Goal: Task Accomplishment & Management: Use online tool/utility

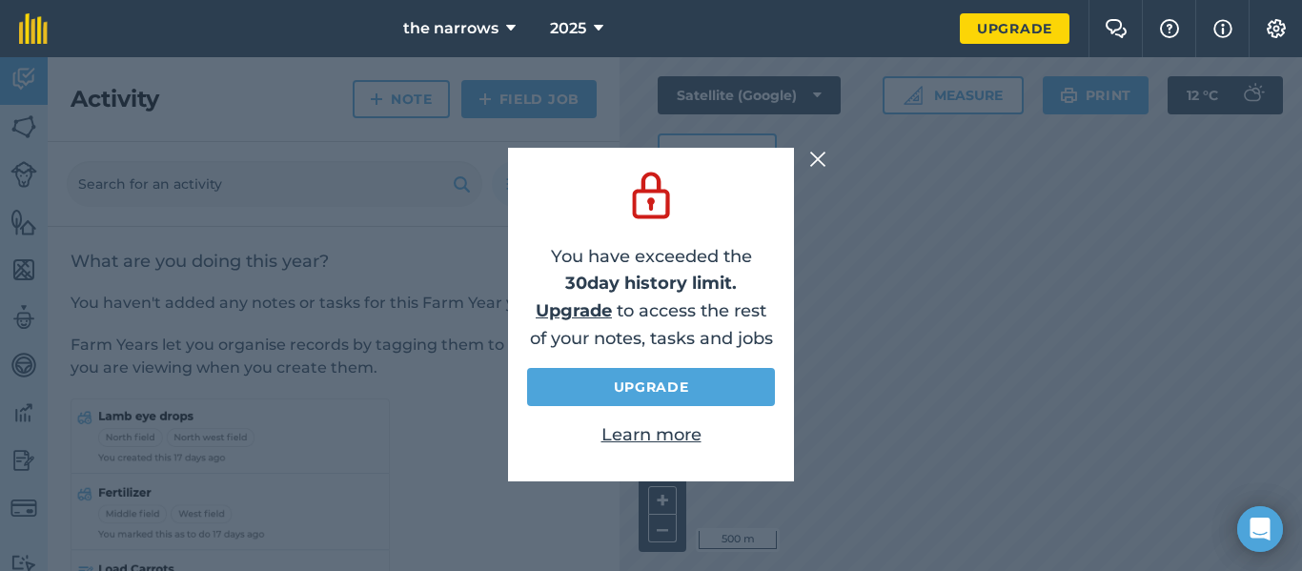
click at [818, 157] on img at bounding box center [817, 159] width 17 height 23
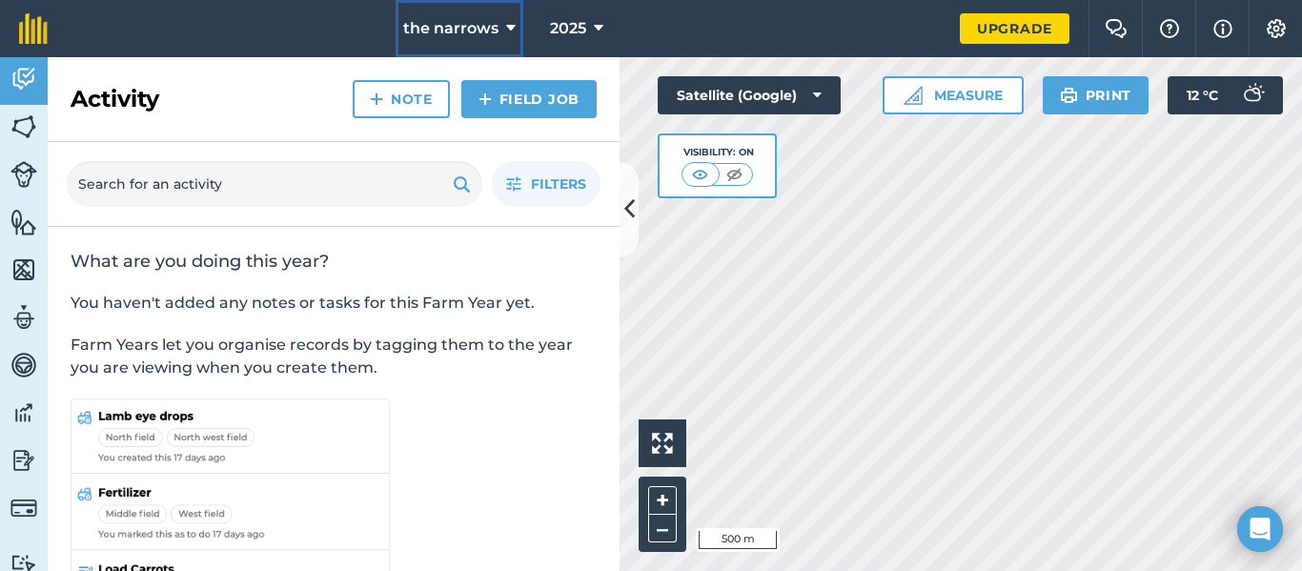
click at [482, 33] on span "the narrows" at bounding box center [450, 28] width 95 height 23
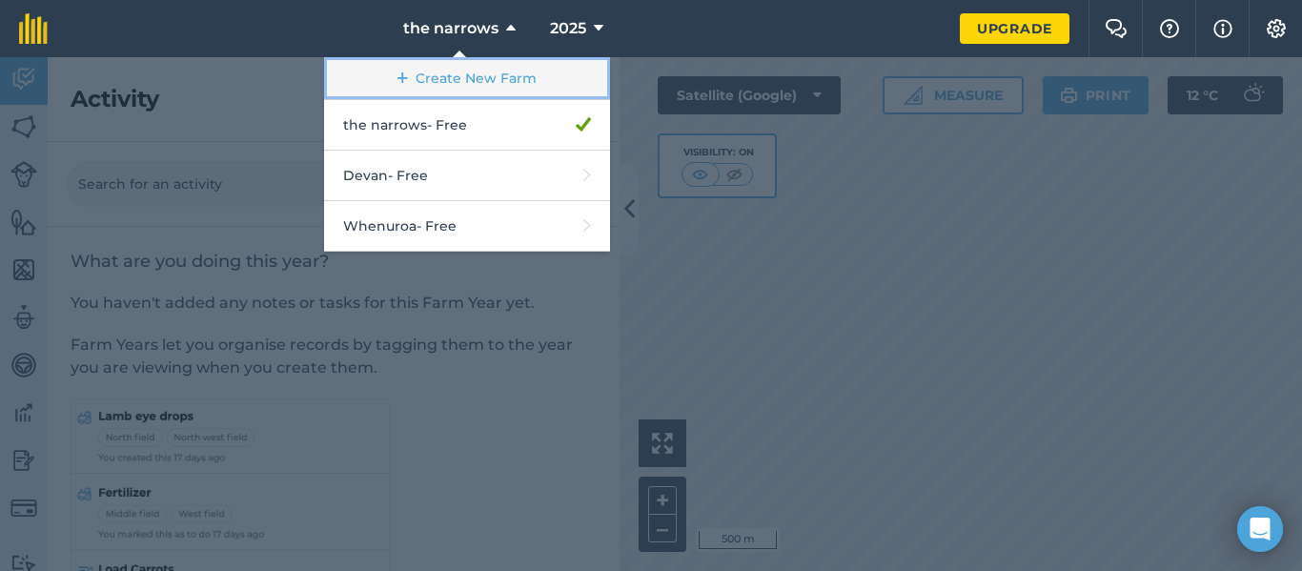
click at [480, 63] on link "Create New Farm" at bounding box center [467, 78] width 286 height 43
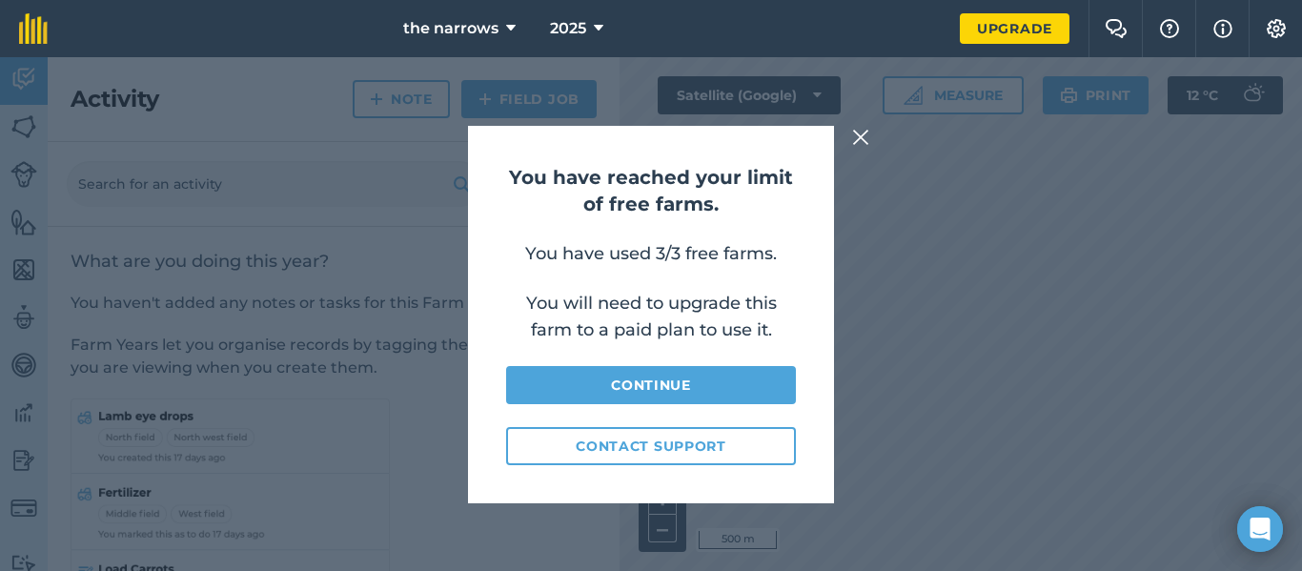
click at [855, 138] on img at bounding box center [860, 137] width 17 height 23
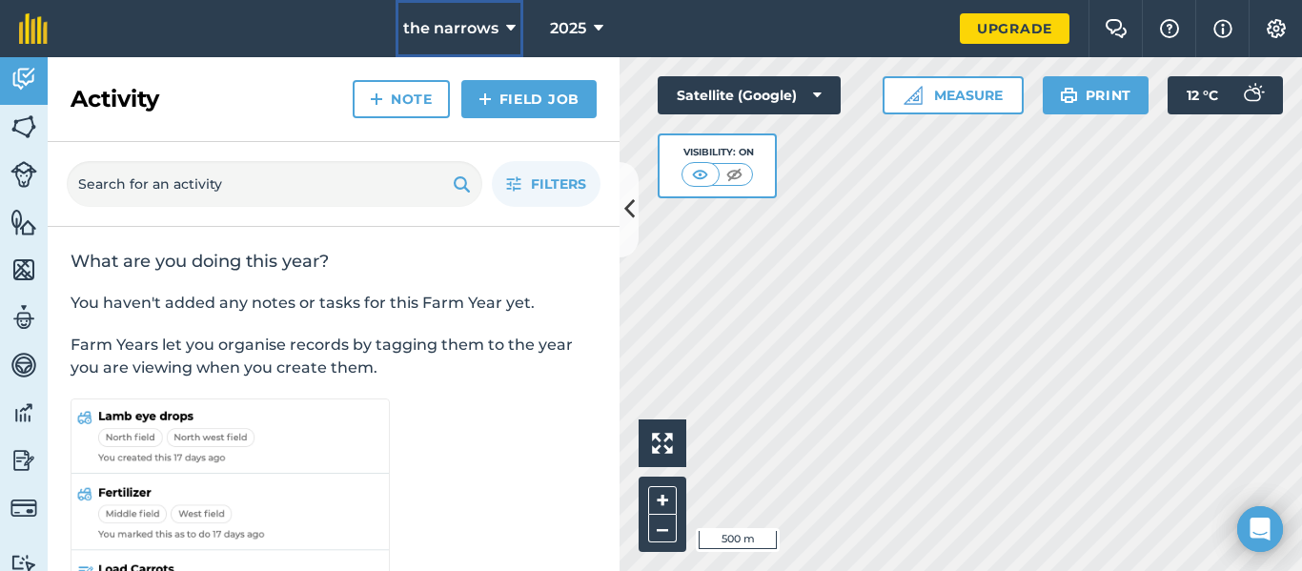
click at [502, 21] on button "the narrows" at bounding box center [460, 28] width 128 height 57
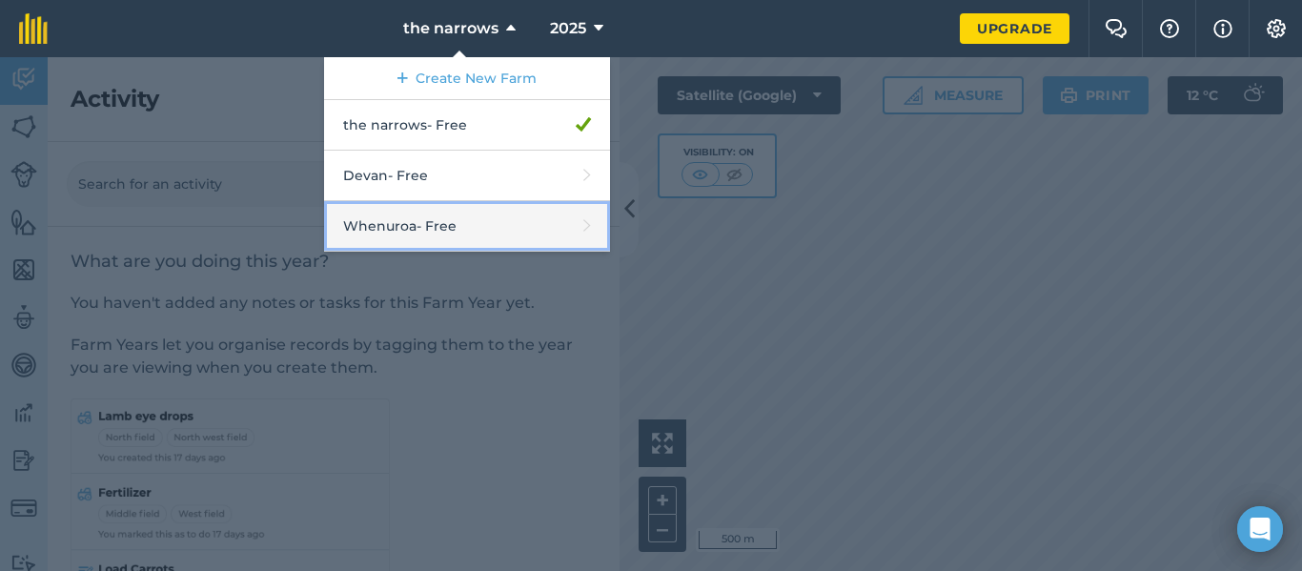
click at [470, 217] on link "Whenuroa - Free" at bounding box center [467, 226] width 286 height 51
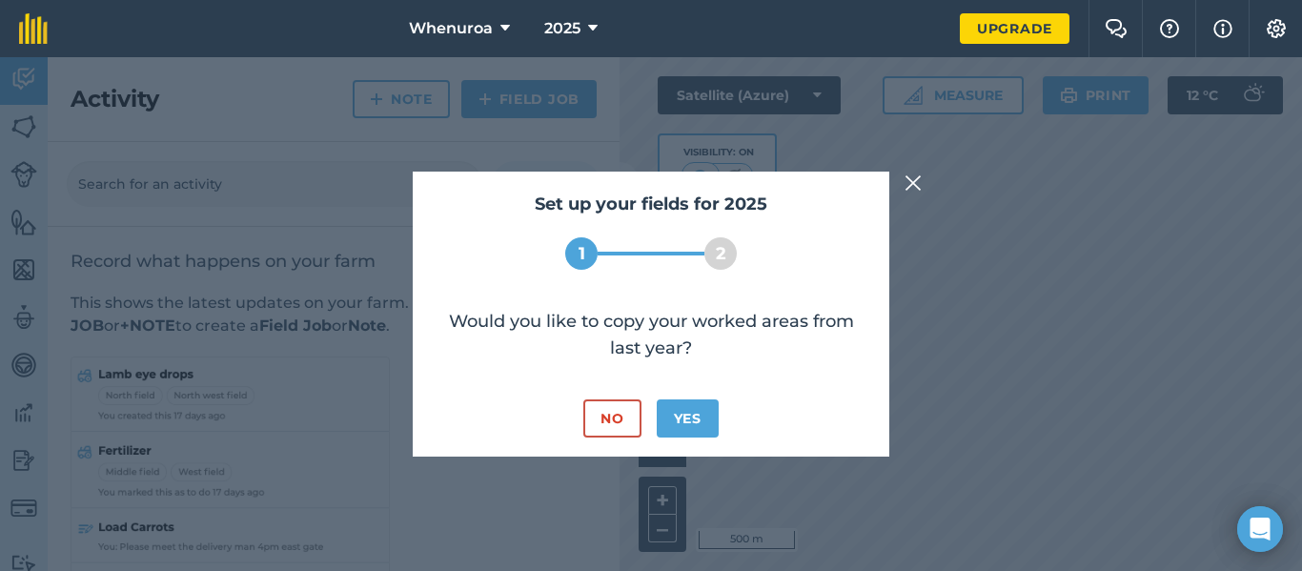
click at [896, 189] on div "Set up your fields for 2025 1 2 Would you like to copy your worked areas from l…" at bounding box center [651, 314] width 1302 height 514
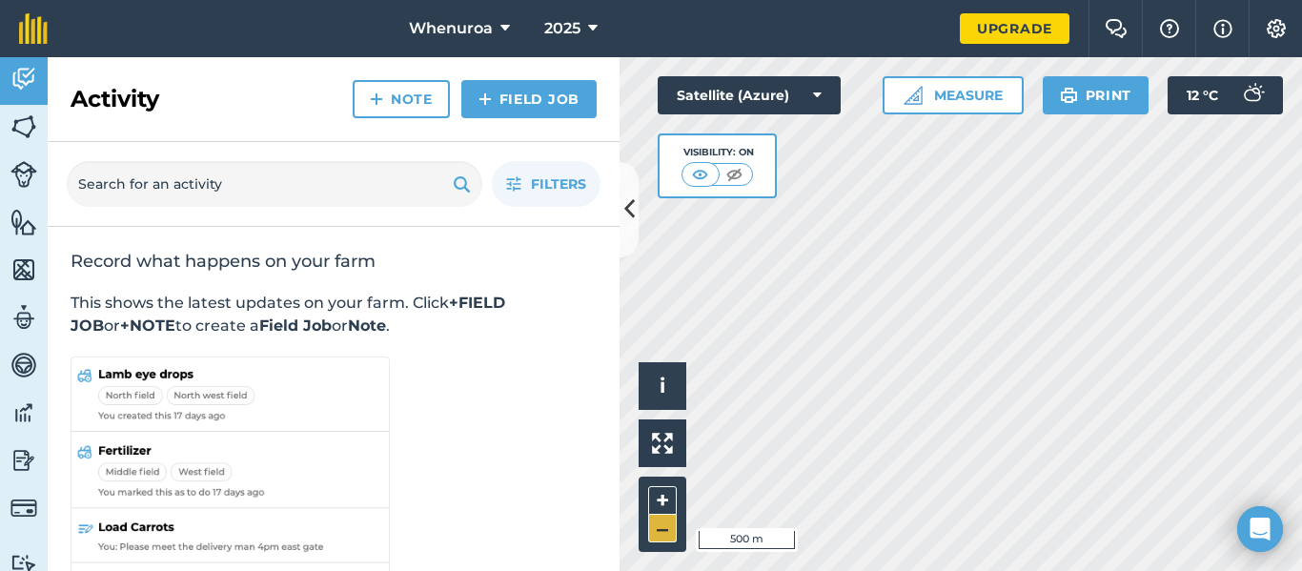
click at [649, 535] on div "Hello i © 2025 TomTom, Microsoft 500 m + –" at bounding box center [961, 314] width 683 height 514
click at [659, 509] on button "+" at bounding box center [662, 500] width 29 height 29
click at [662, 491] on button "+" at bounding box center [662, 500] width 29 height 29
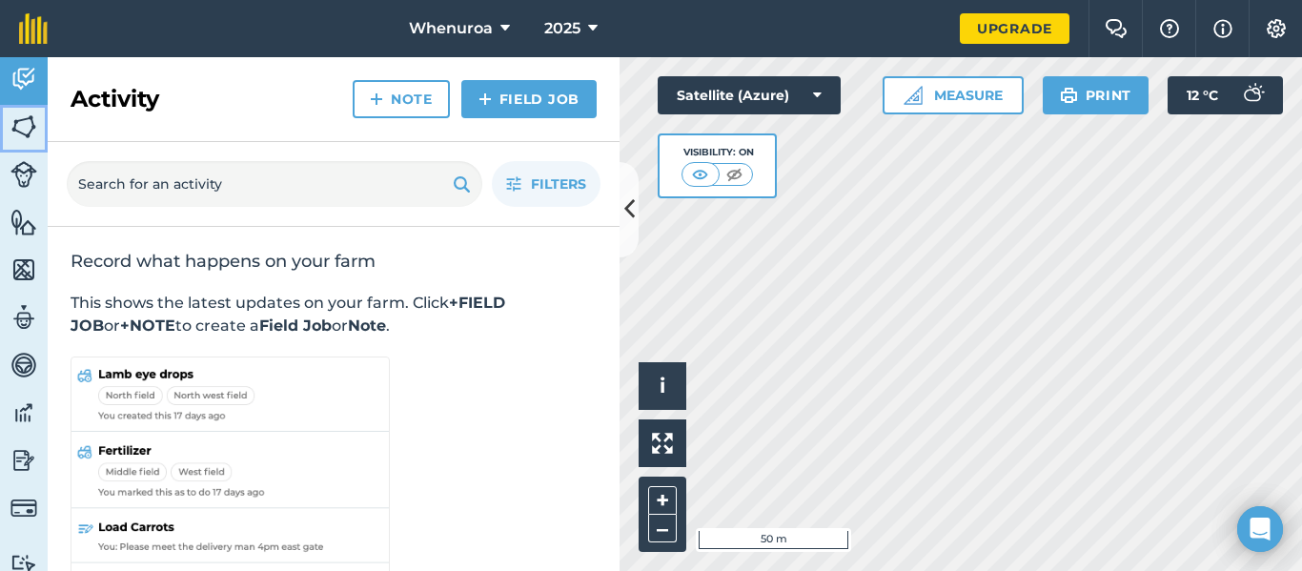
click at [18, 132] on img at bounding box center [23, 126] width 27 height 29
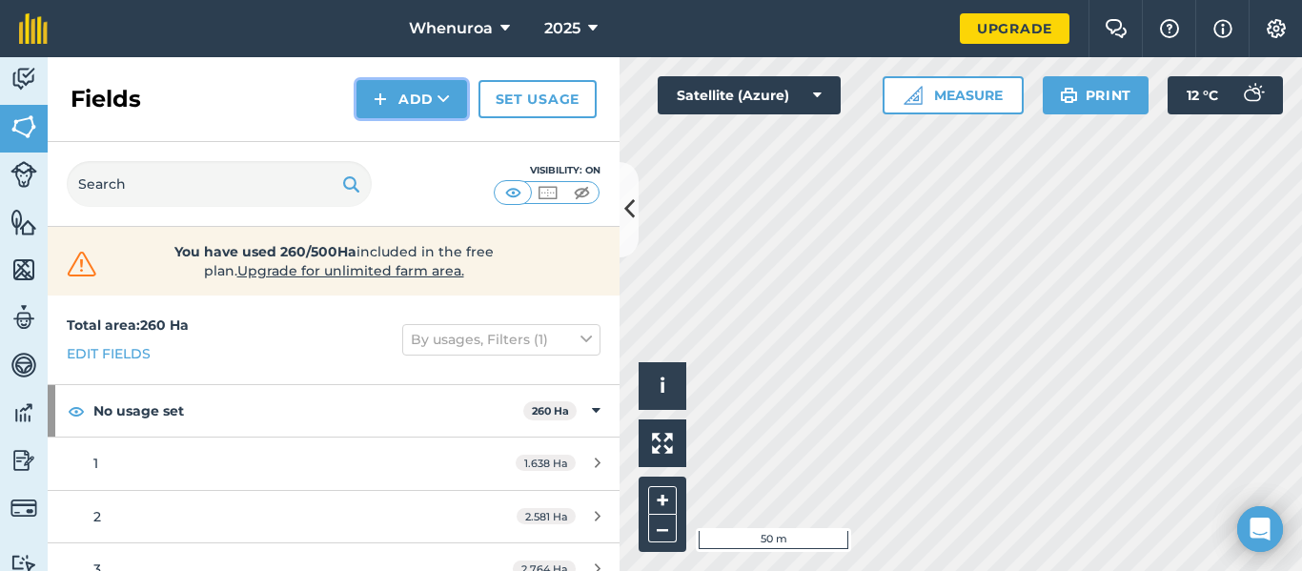
click at [439, 98] on icon at bounding box center [444, 99] width 12 height 19
click at [433, 146] on link "Draw" at bounding box center [411, 142] width 105 height 42
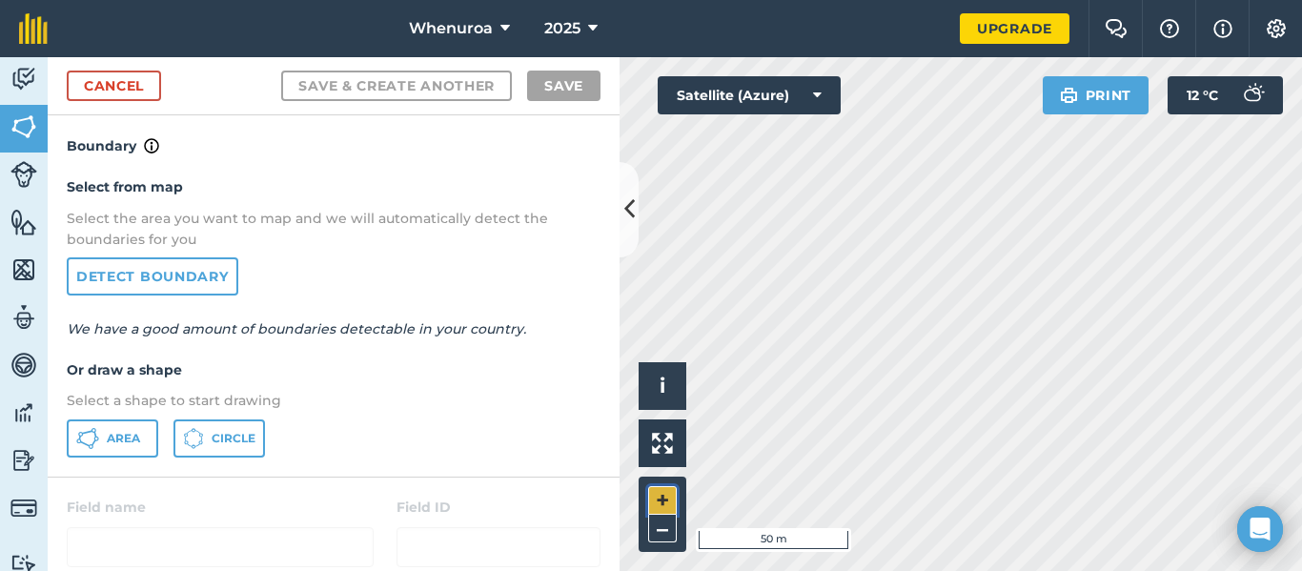
click at [658, 493] on button "+" at bounding box center [662, 500] width 29 height 29
click at [120, 431] on span "Area" at bounding box center [123, 438] width 33 height 15
click at [93, 77] on link "Cancel" at bounding box center [114, 86] width 94 height 31
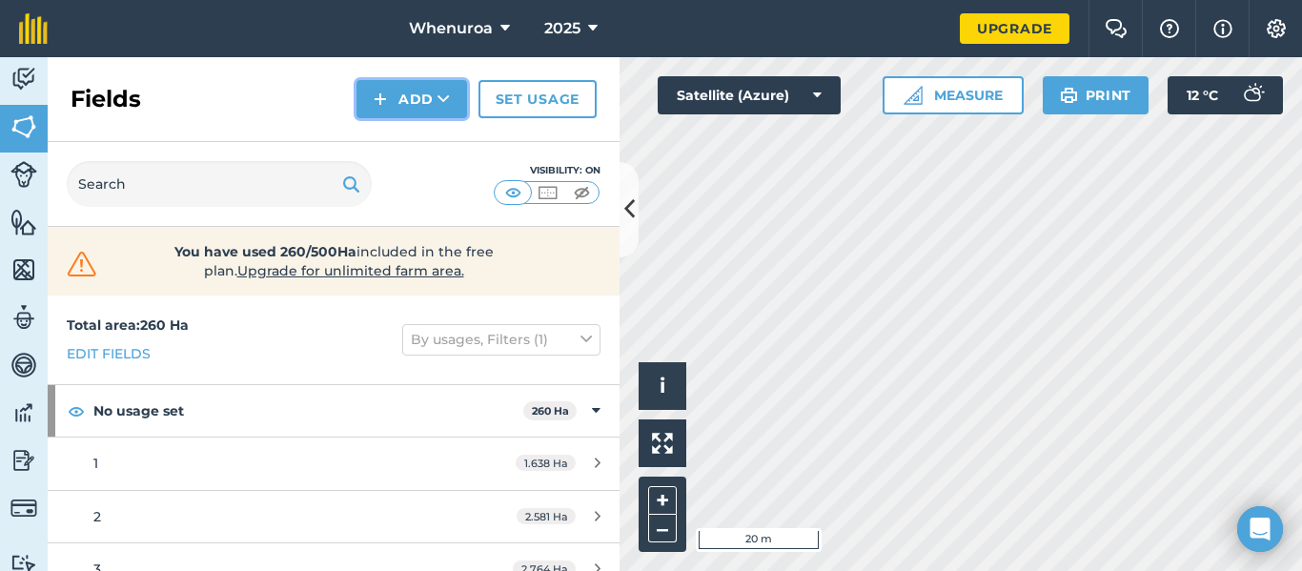
click at [413, 107] on button "Add" at bounding box center [412, 99] width 111 height 38
click at [442, 149] on link "Draw" at bounding box center [411, 142] width 105 height 42
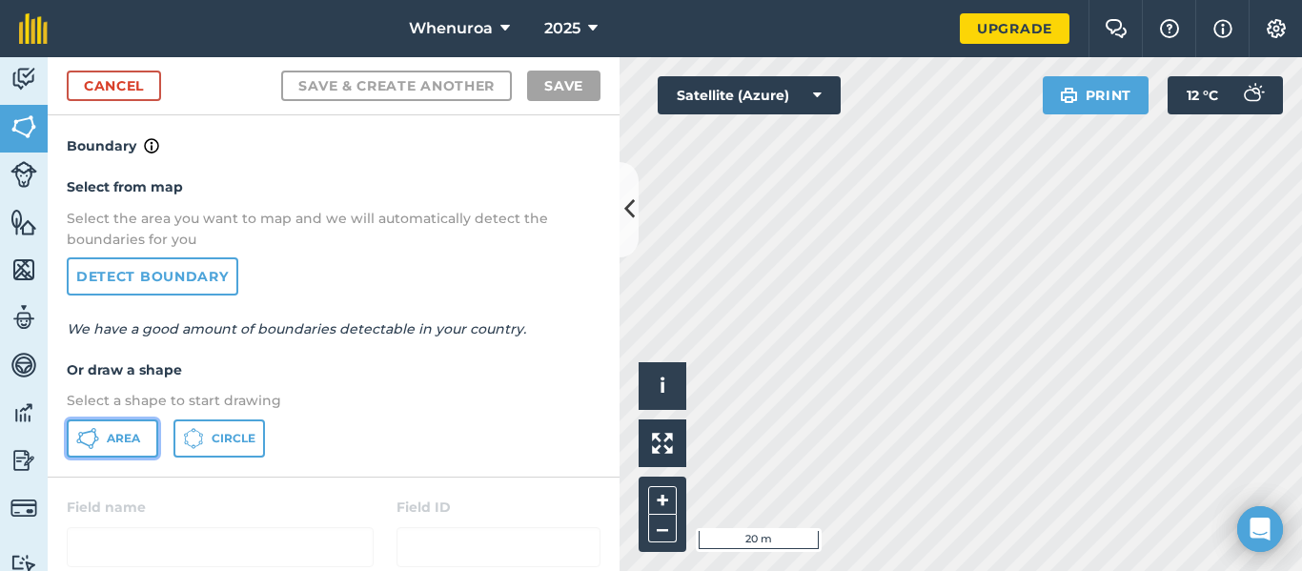
click at [110, 438] on span "Area" at bounding box center [123, 438] width 33 height 15
click at [1042, 0] on html "Whenuroa 2025 Upgrade Farm Chat Help Info Settings Map printing is not availabl…" at bounding box center [651, 285] width 1302 height 571
